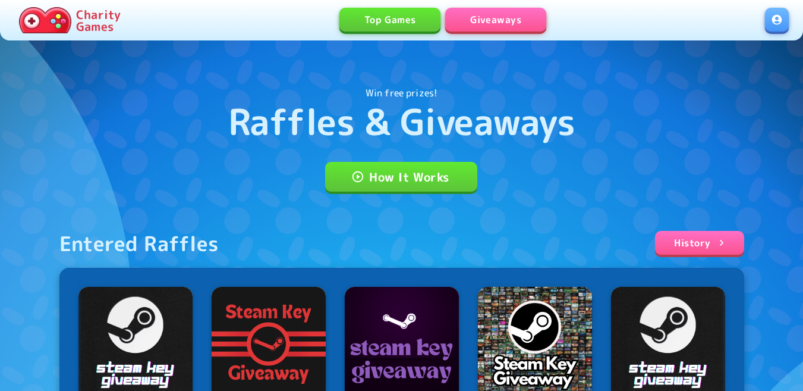
scroll to position [119, 0]
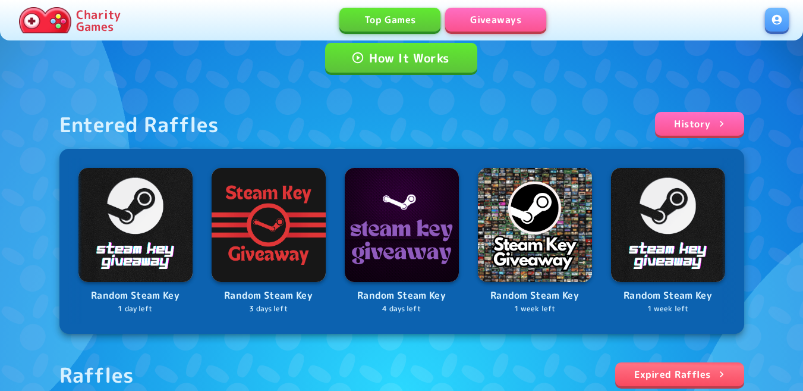
click at [784, 23] on link at bounding box center [777, 20] width 24 height 24
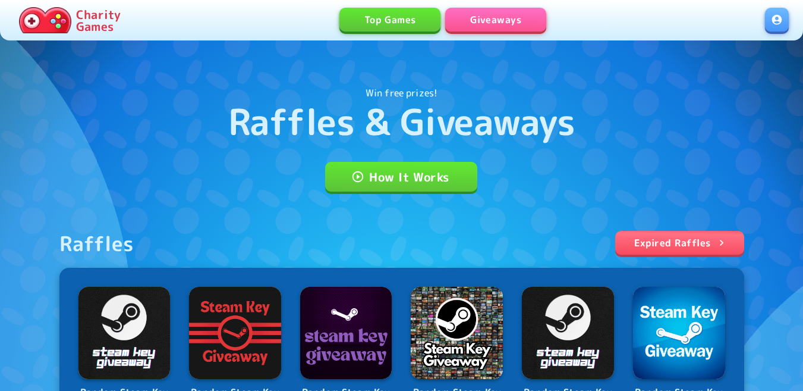
click at [777, 21] on link at bounding box center [777, 20] width 24 height 24
